Goal: Task Accomplishment & Management: Manage account settings

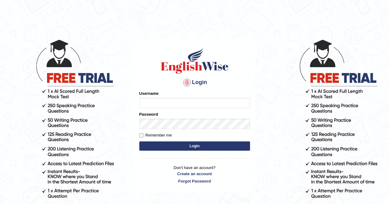
type input "Kiran1228"
click at [193, 146] on button "Login" at bounding box center [194, 146] width 111 height 9
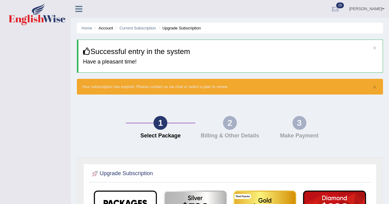
click at [88, 32] on ul "Home Account Current Subscription Upgrade Subscription" at bounding box center [230, 28] width 306 height 11
click at [79, 11] on icon at bounding box center [78, 9] width 7 height 8
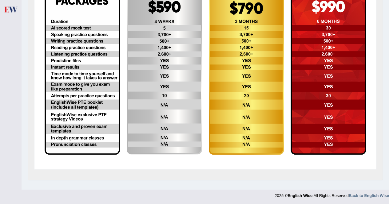
scroll to position [26, 0]
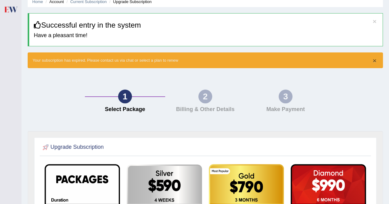
click at [374, 59] on button "×" at bounding box center [374, 60] width 4 height 6
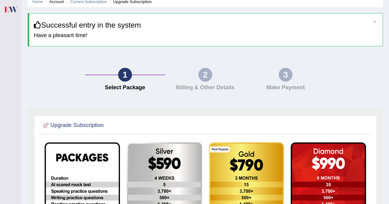
scroll to position [0, 0]
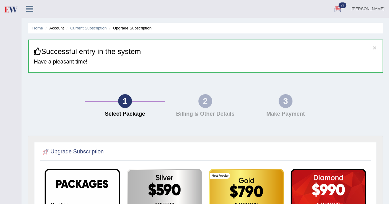
click at [29, 9] on icon at bounding box center [29, 9] width 7 height 8
